Goal: Find specific page/section: Find specific page/section

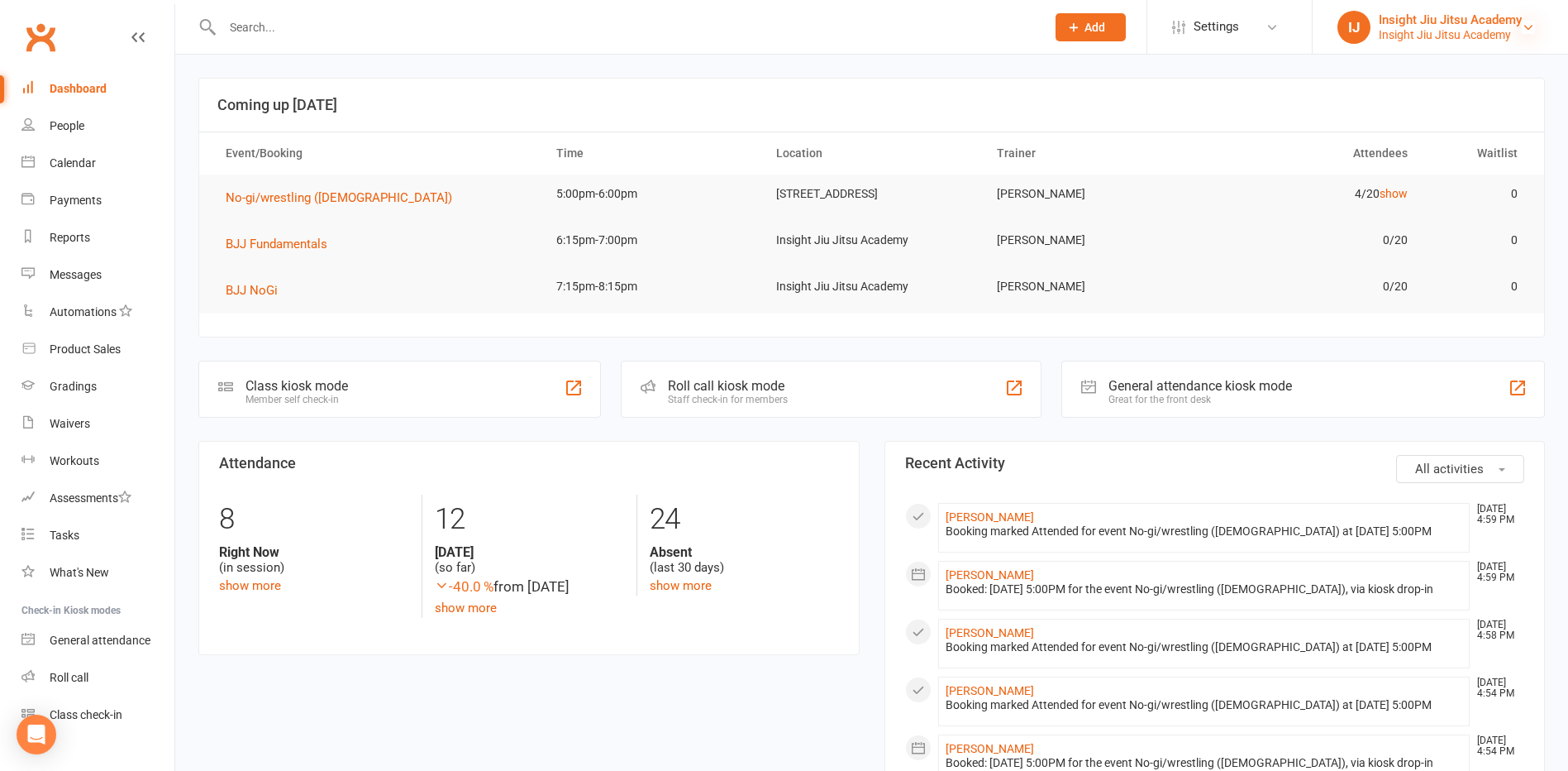
click at [1525, 28] on icon at bounding box center [1528, 26] width 13 height 13
click at [50, 438] on link "Waivers" at bounding box center [98, 424] width 153 height 37
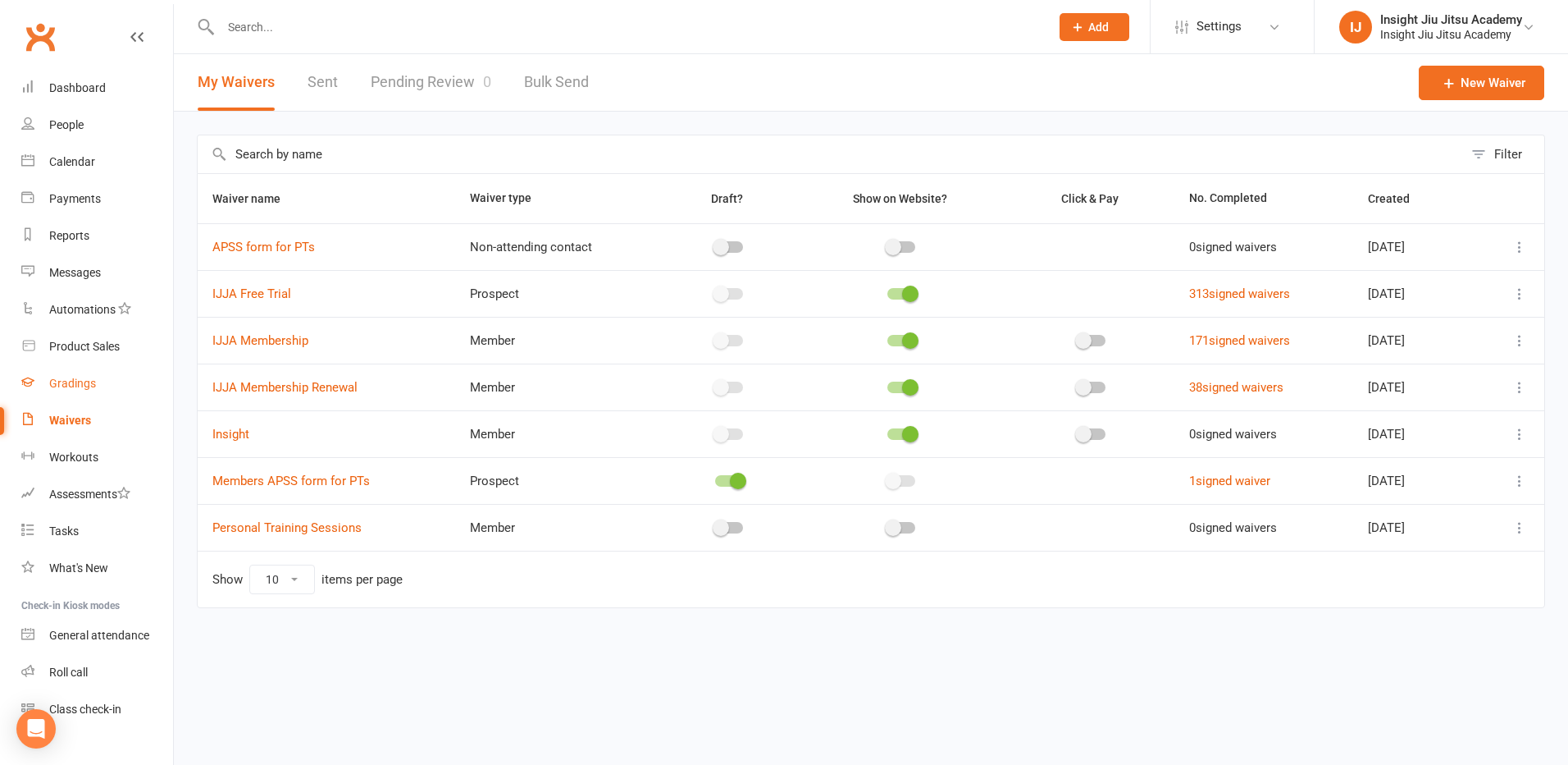
click at [69, 395] on link "Gradings" at bounding box center [97, 383] width 152 height 37
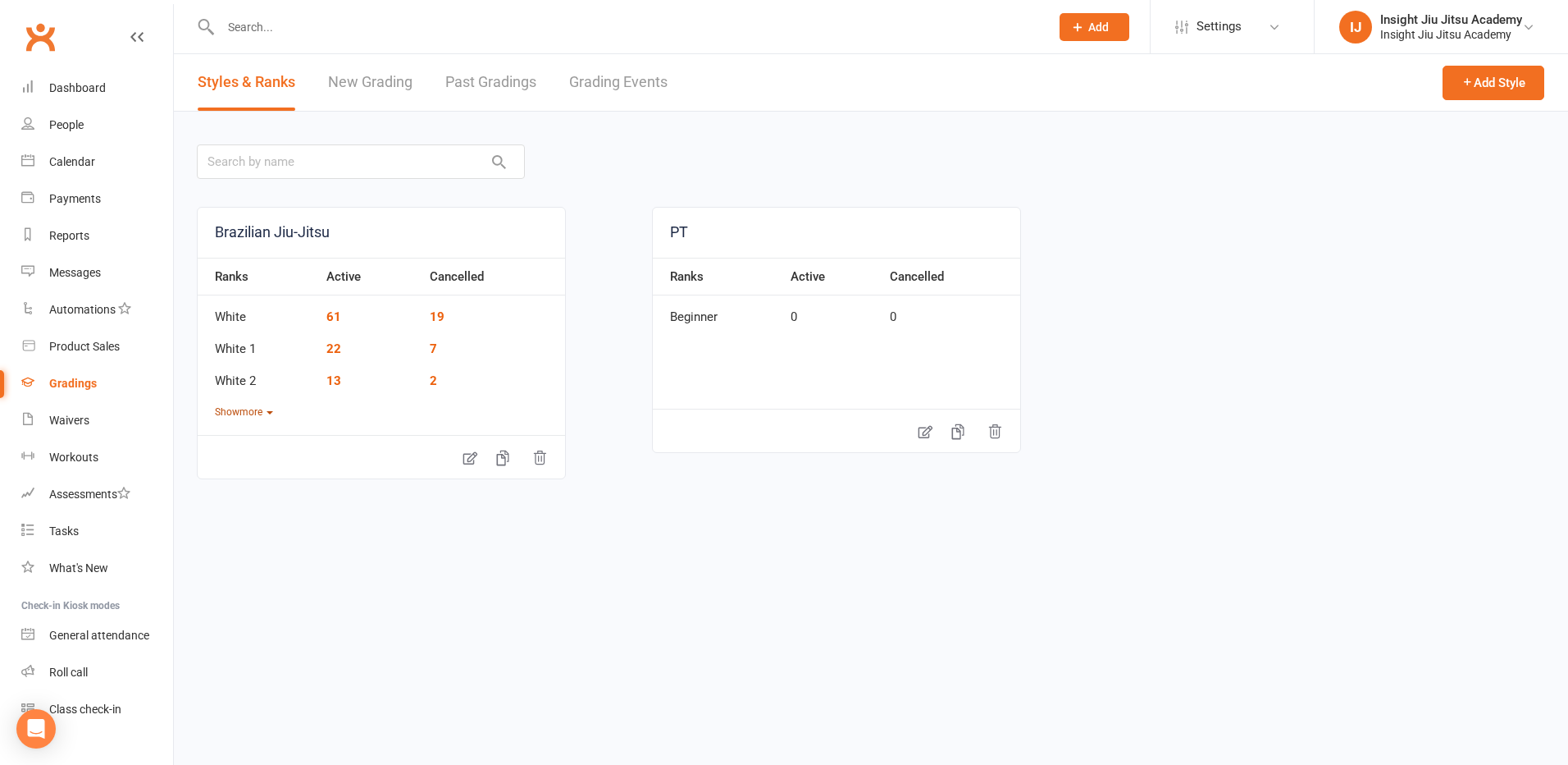
click at [271, 416] on button "Show more" at bounding box center [244, 413] width 58 height 16
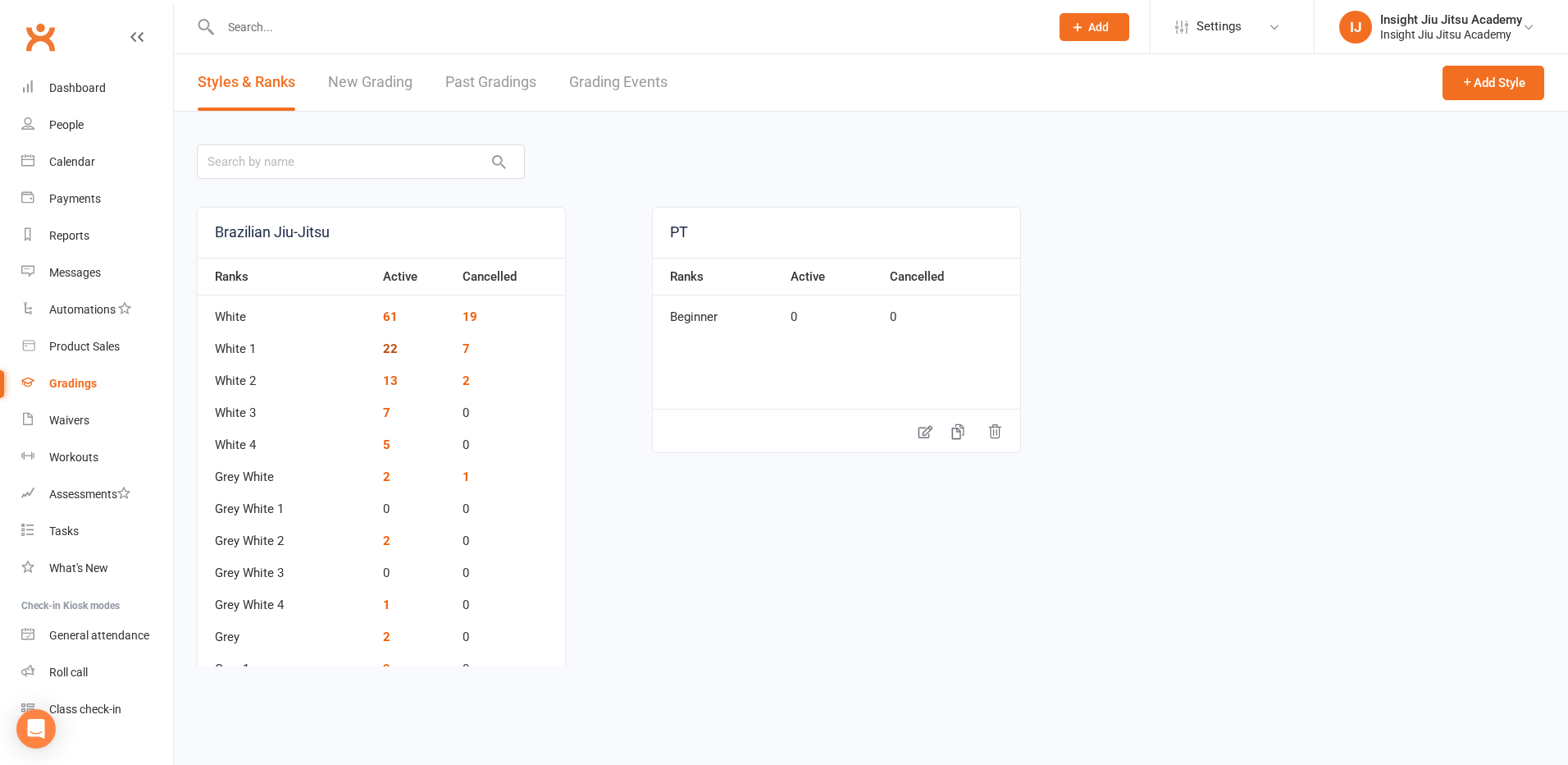
click at [395, 352] on link "22" at bounding box center [390, 348] width 15 height 15
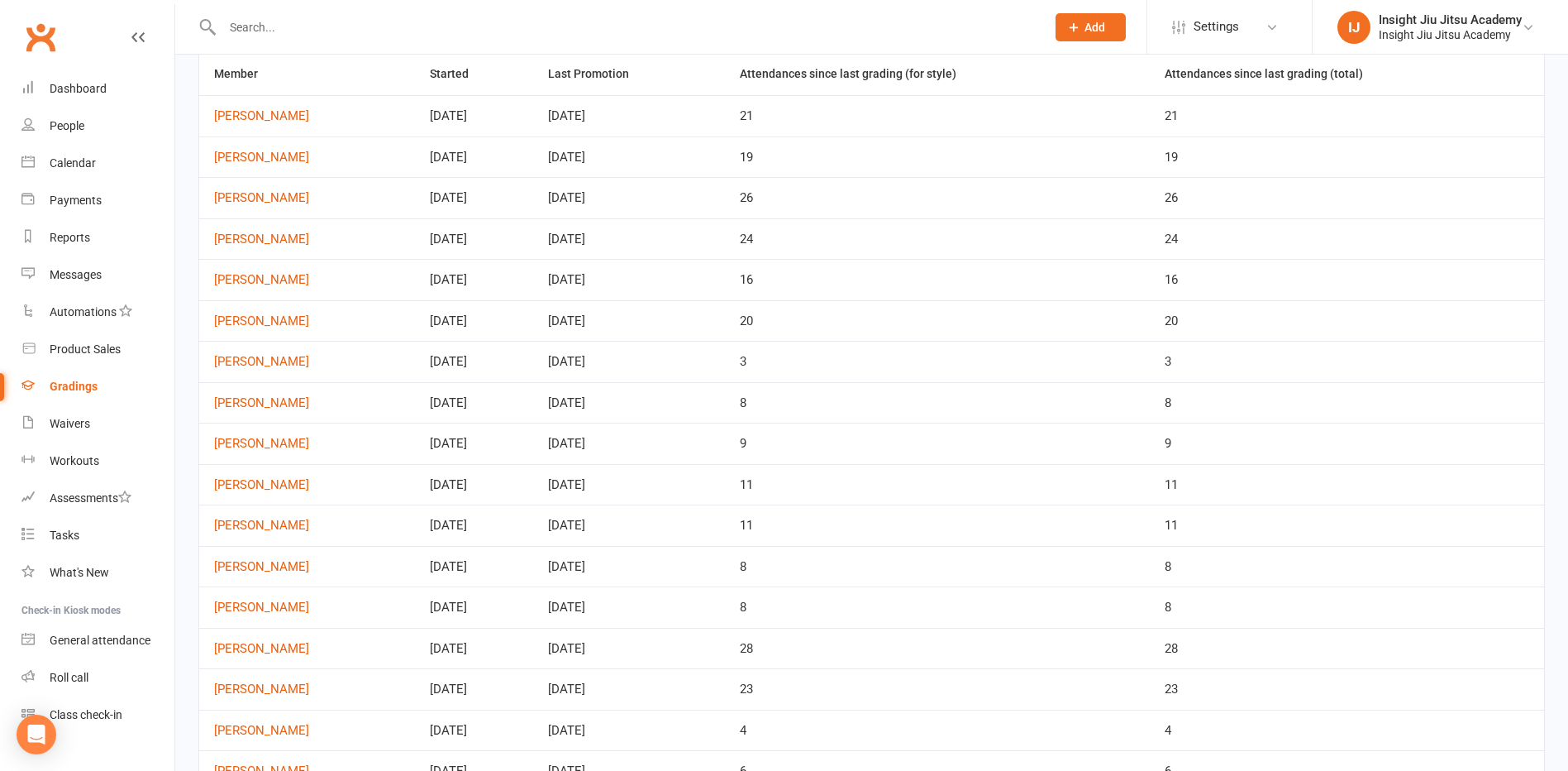
scroll to position [87, 0]
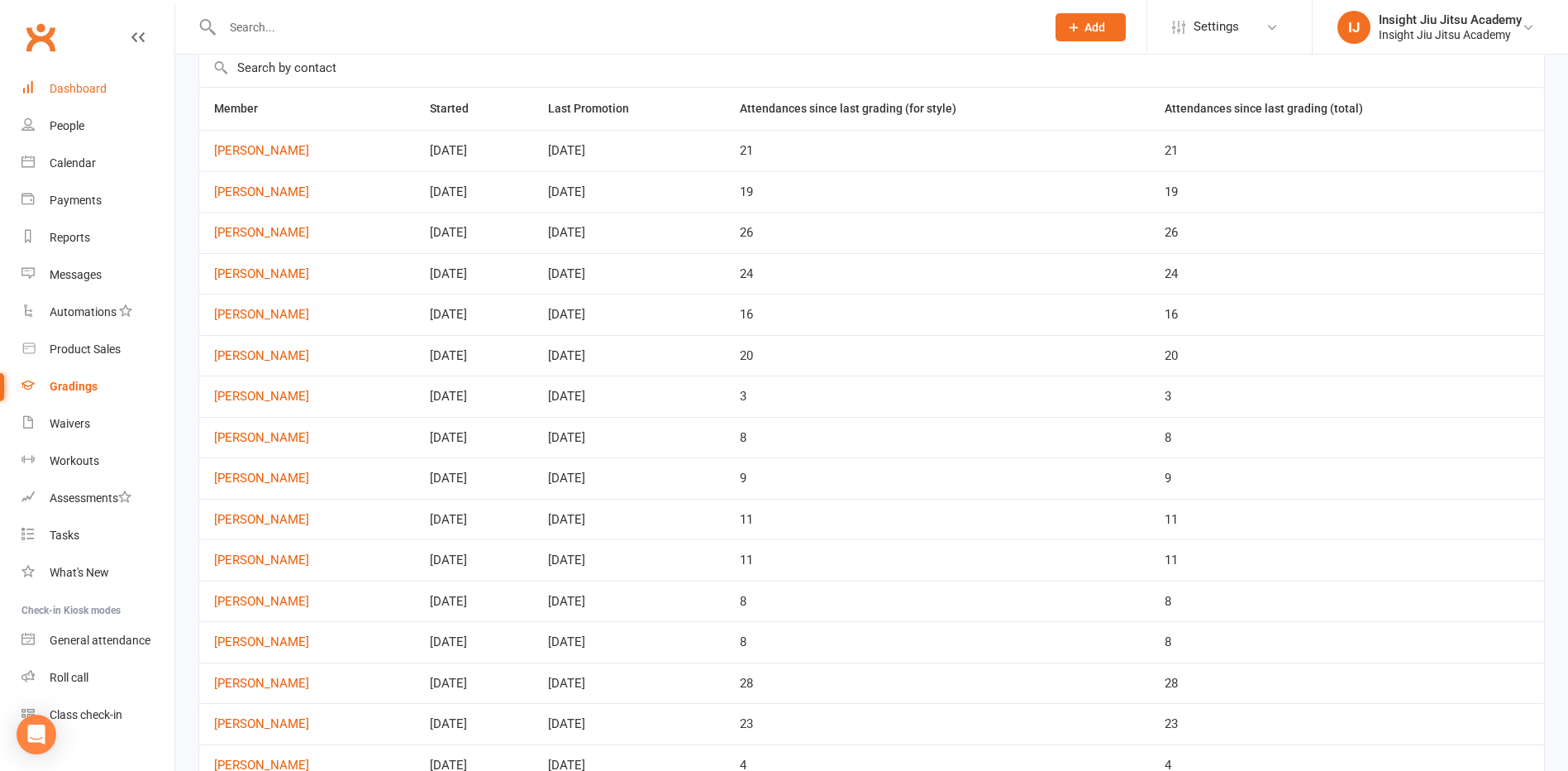
click at [93, 87] on div "Dashboard" at bounding box center [78, 87] width 57 height 13
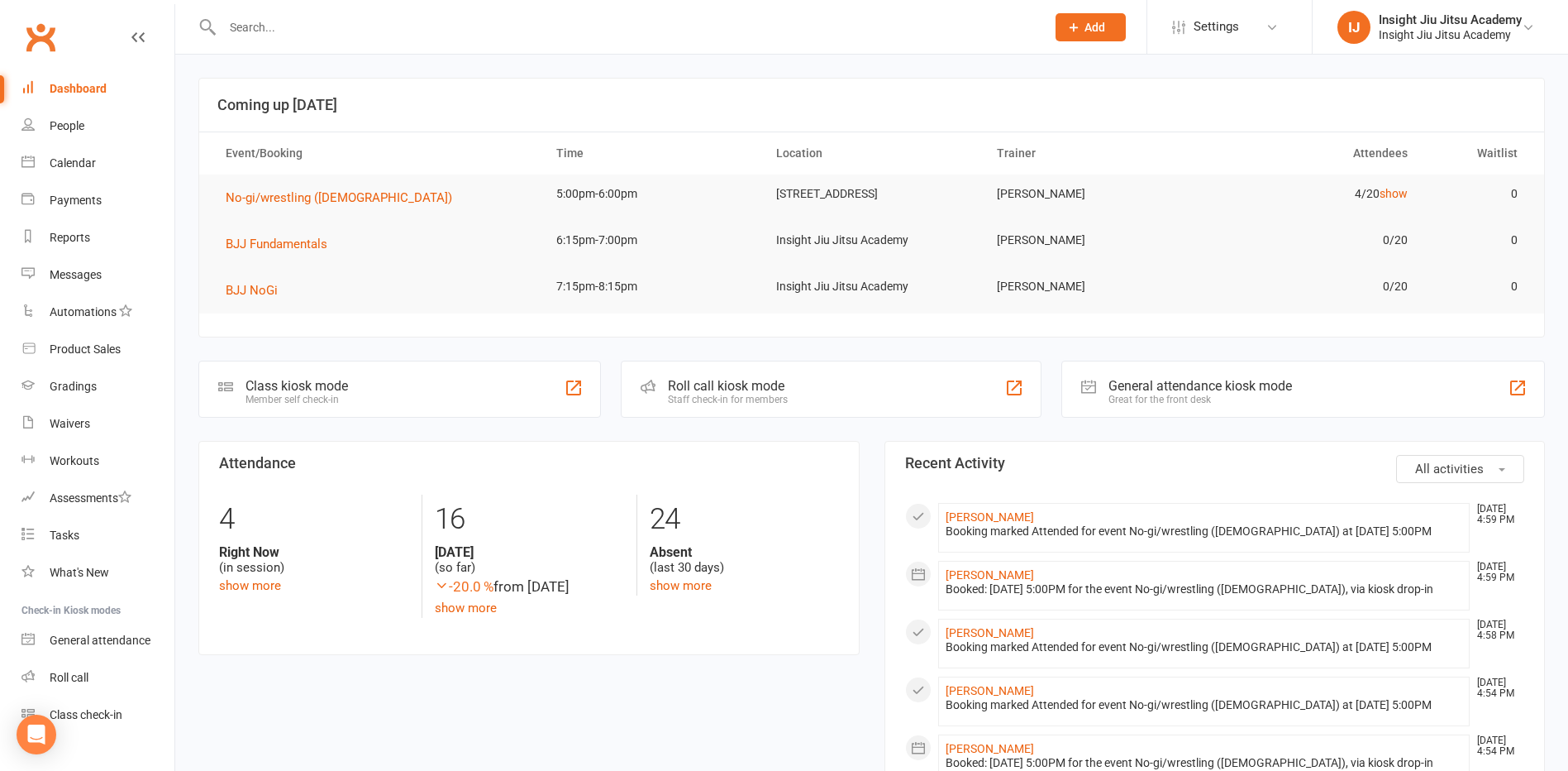
click at [1325, 274] on td "0/20" at bounding box center [1312, 286] width 220 height 39
